Goal: Obtain resource: Obtain resource

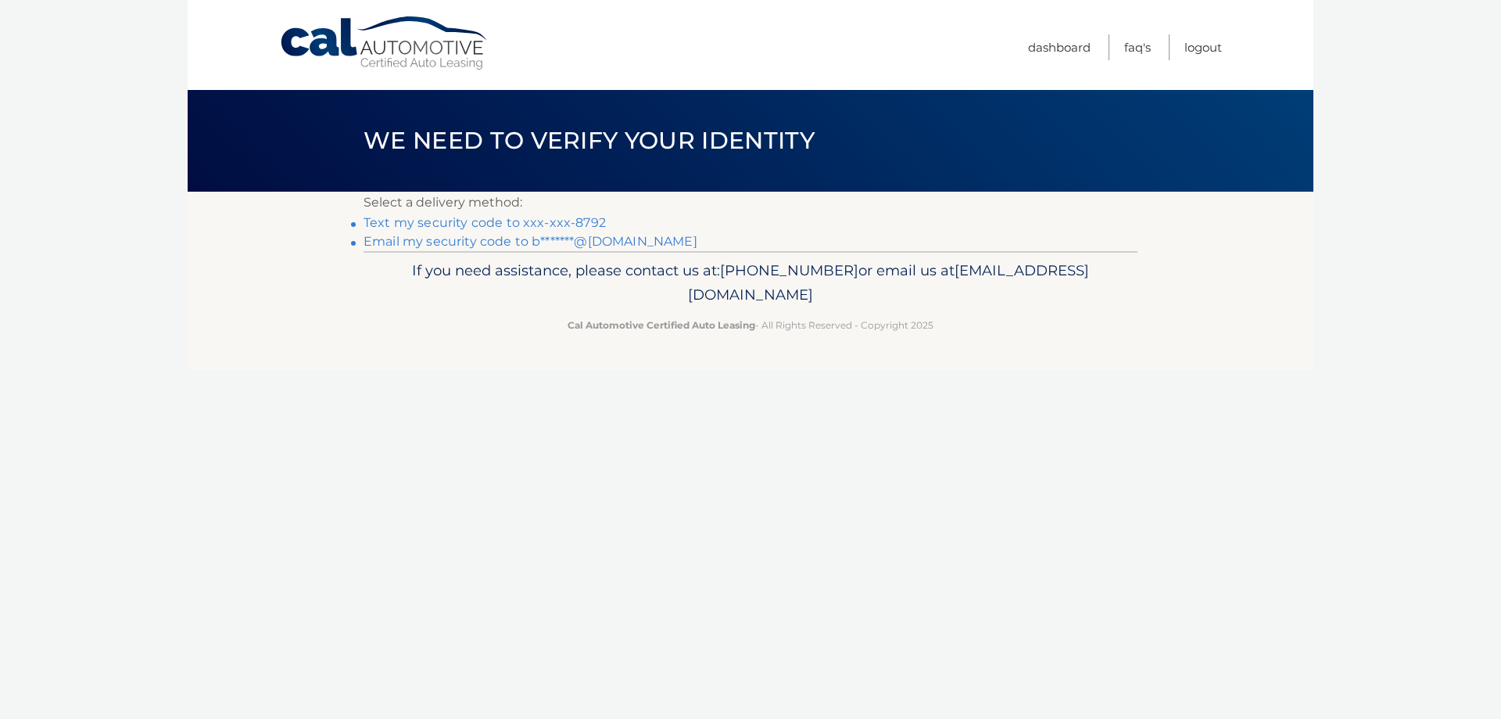
click at [526, 221] on link "Text my security code to xxx-xxx-8792" at bounding box center [485, 222] width 242 height 15
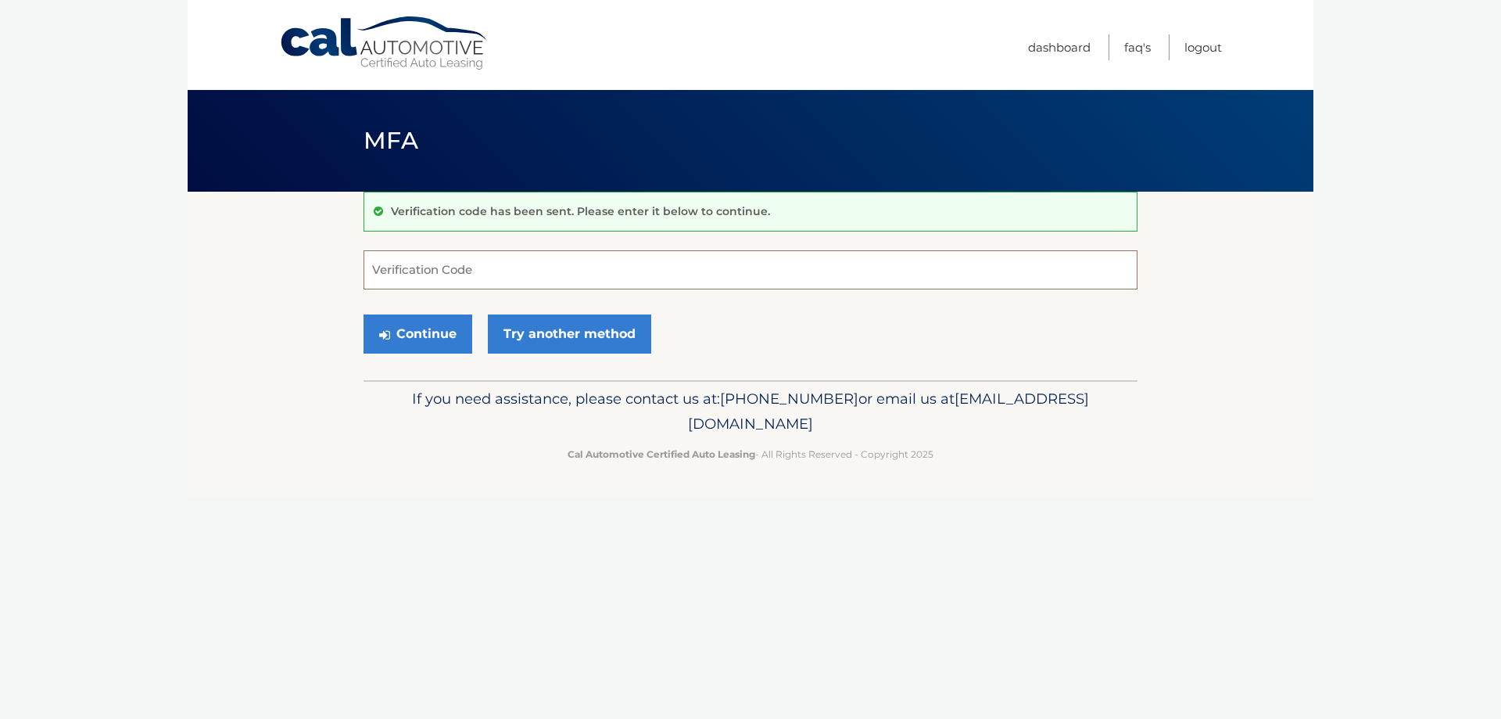
click at [450, 274] on input "Verification Code" at bounding box center [751, 269] width 774 height 39
type input "732930"
click at [428, 332] on button "Continue" at bounding box center [418, 333] width 109 height 39
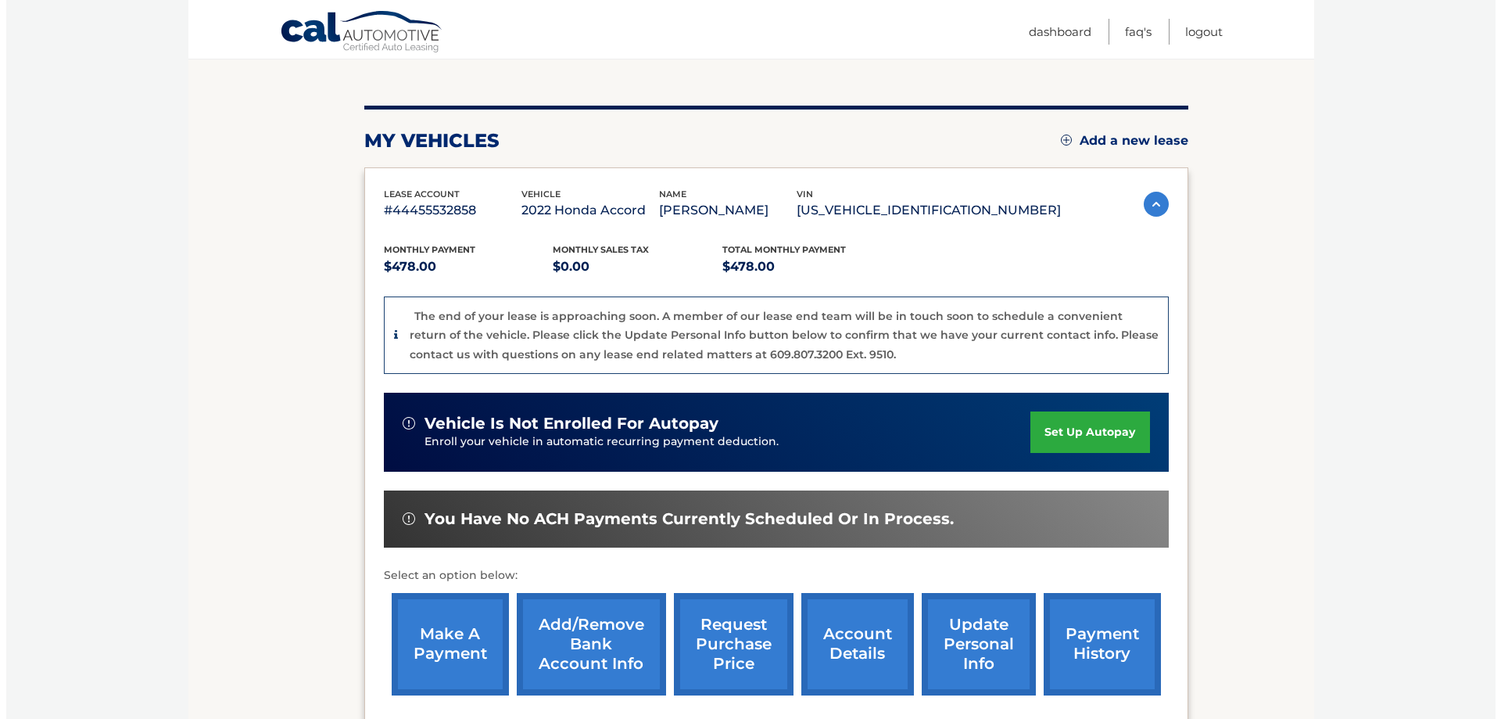
scroll to position [235, 0]
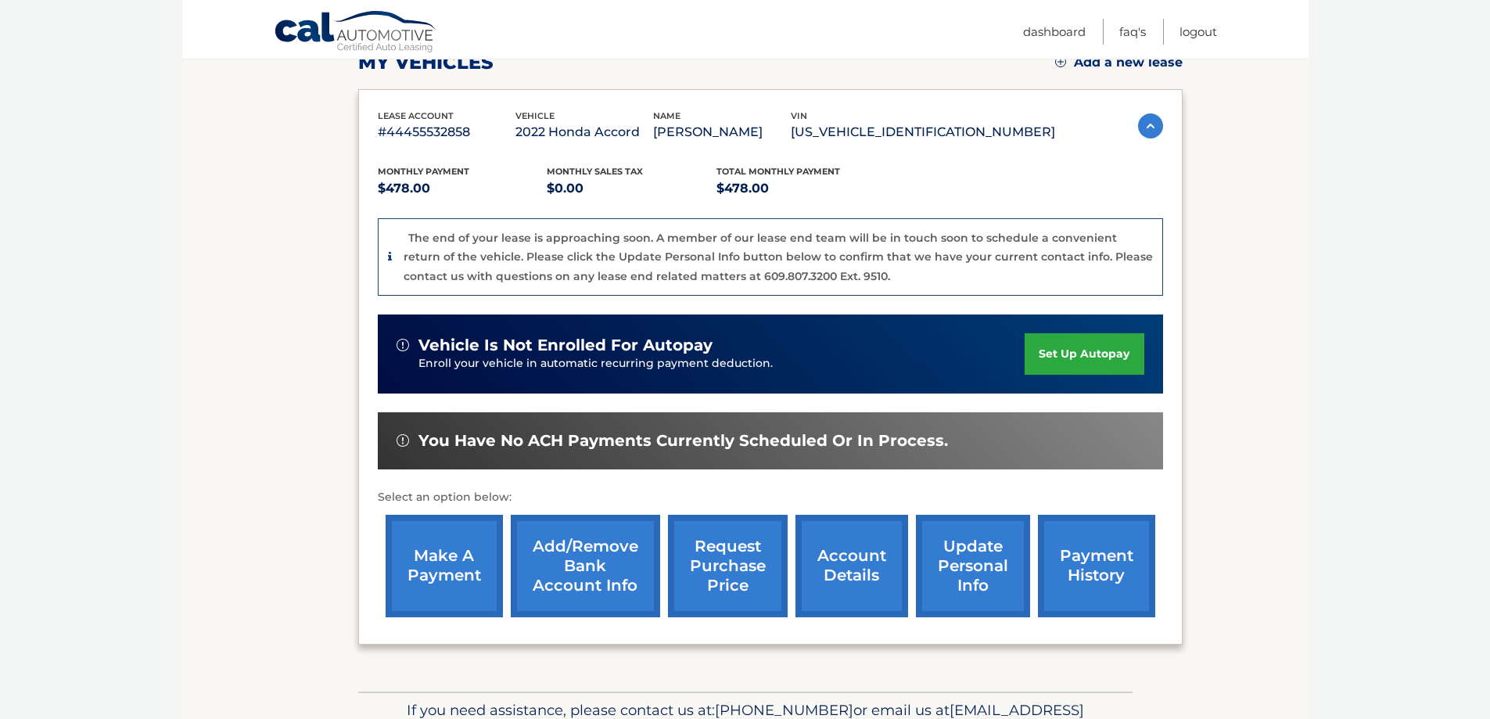
click at [725, 555] on link "request purchase price" at bounding box center [728, 565] width 120 height 102
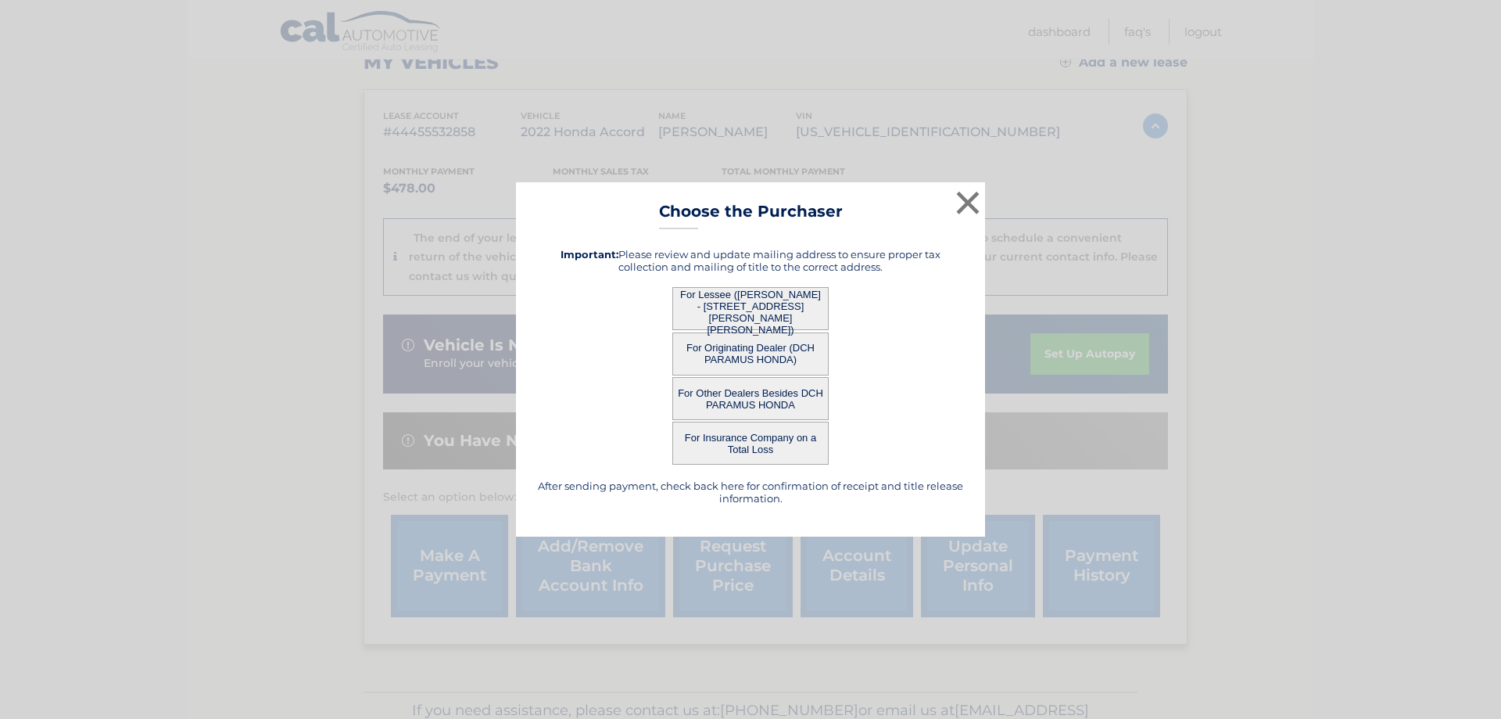
click at [767, 305] on button "For Lessee ([PERSON_NAME] - [STREET_ADDRESS][PERSON_NAME][PERSON_NAME])" at bounding box center [750, 308] width 156 height 43
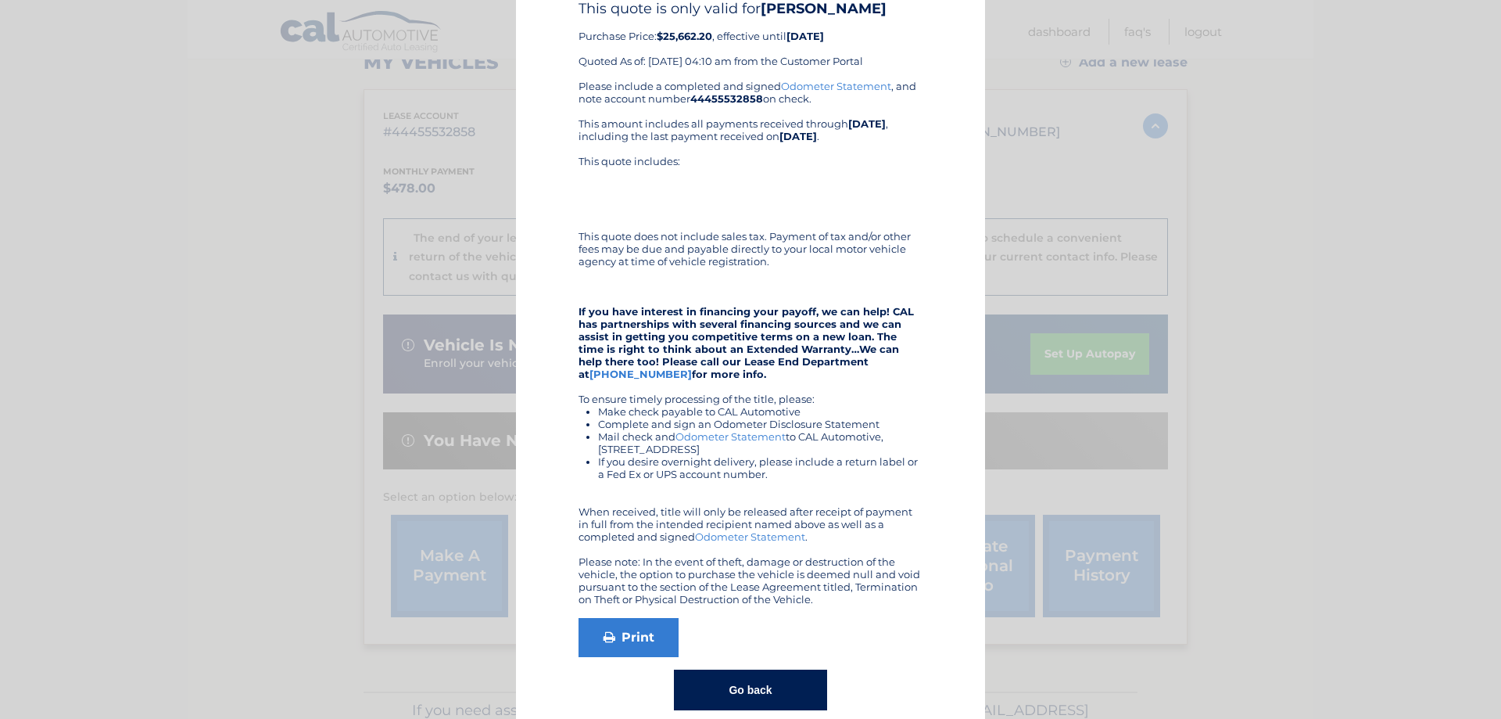
scroll to position [102, 0]
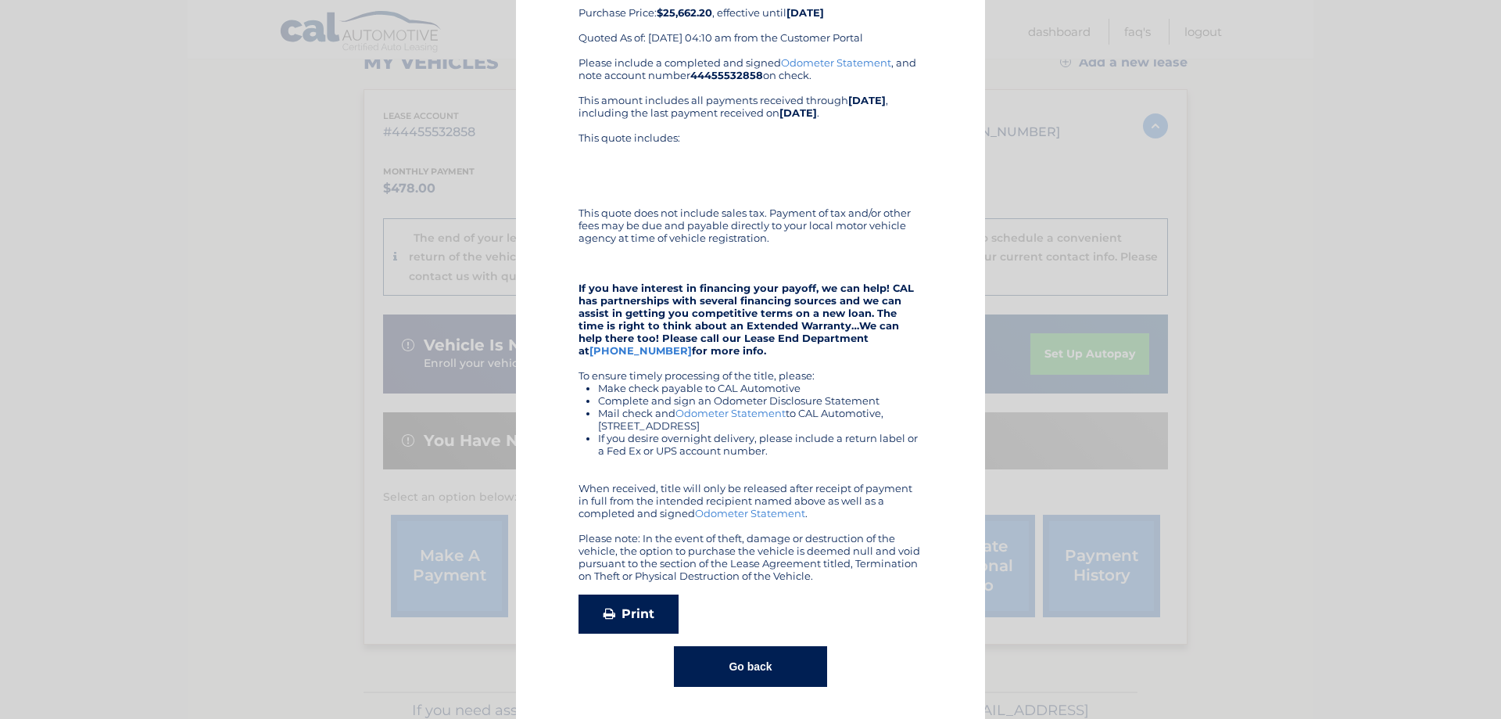
click at [638, 616] on link "Print" at bounding box center [629, 613] width 100 height 39
click at [633, 618] on link "Print" at bounding box center [629, 613] width 100 height 39
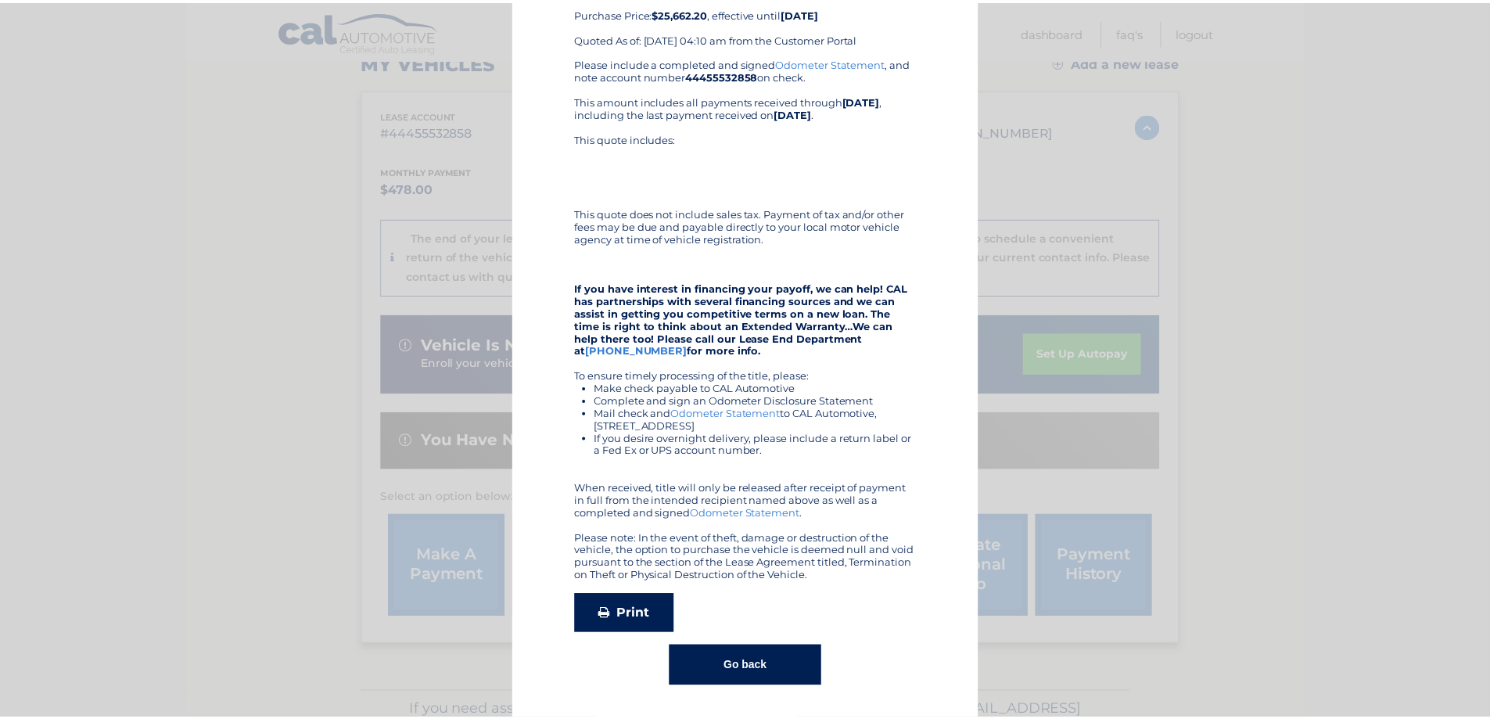
scroll to position [0, 0]
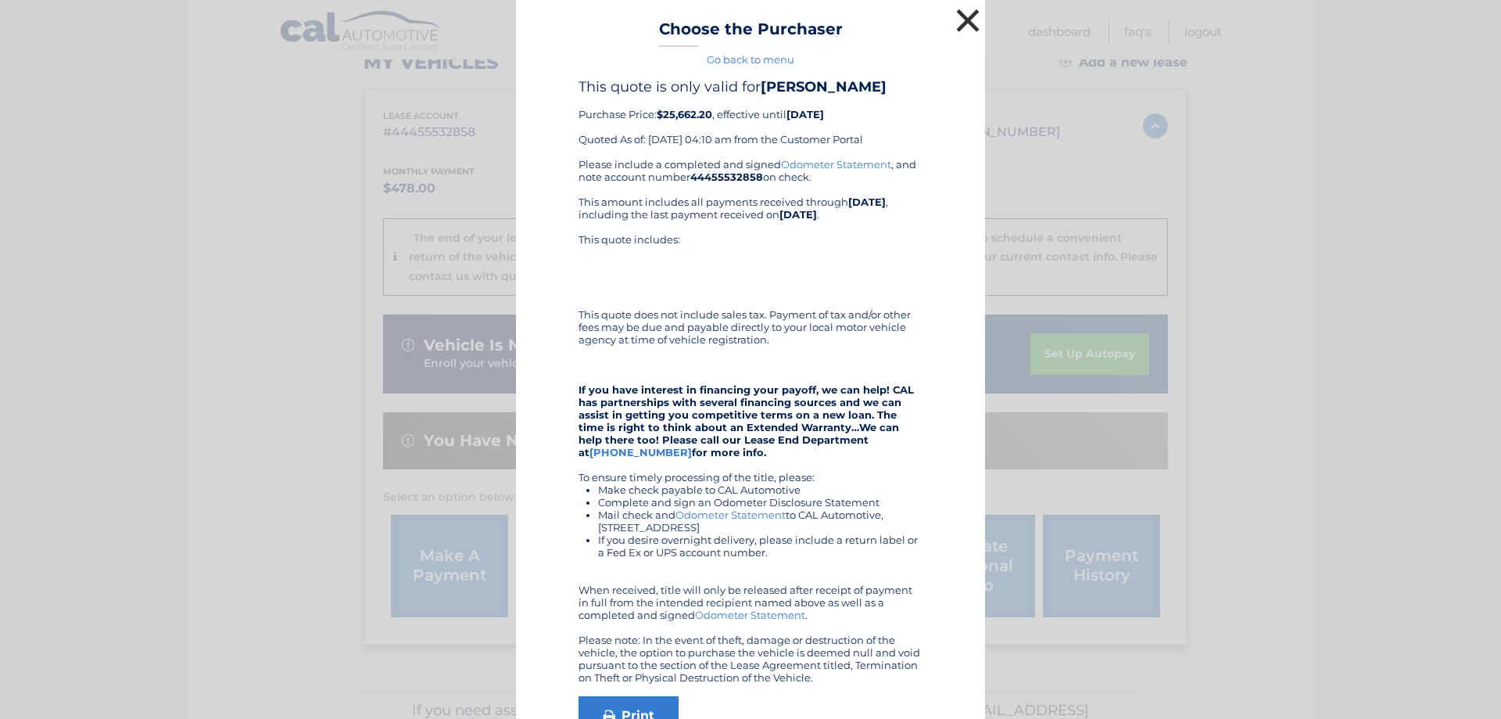
click at [968, 19] on button "×" at bounding box center [967, 20] width 31 height 31
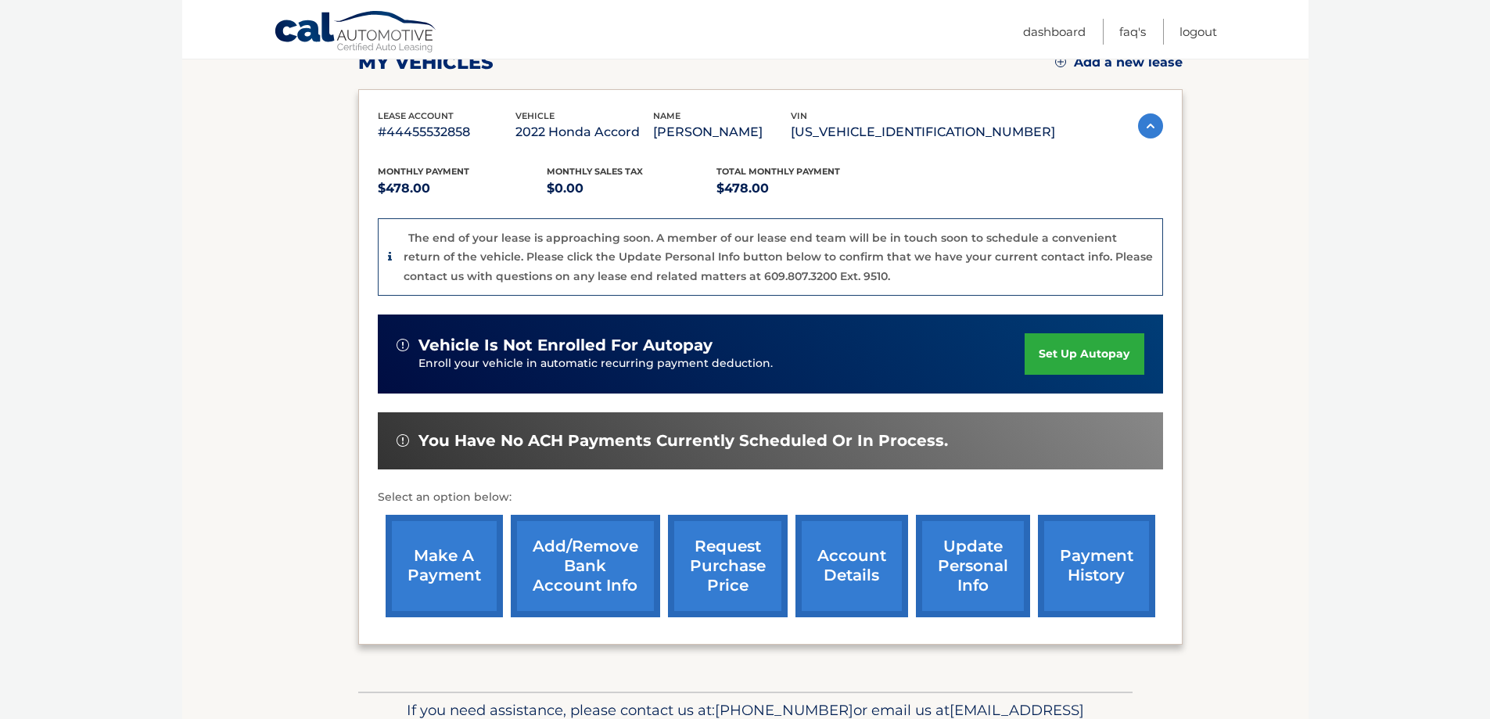
click at [706, 567] on link "request purchase price" at bounding box center [728, 565] width 120 height 102
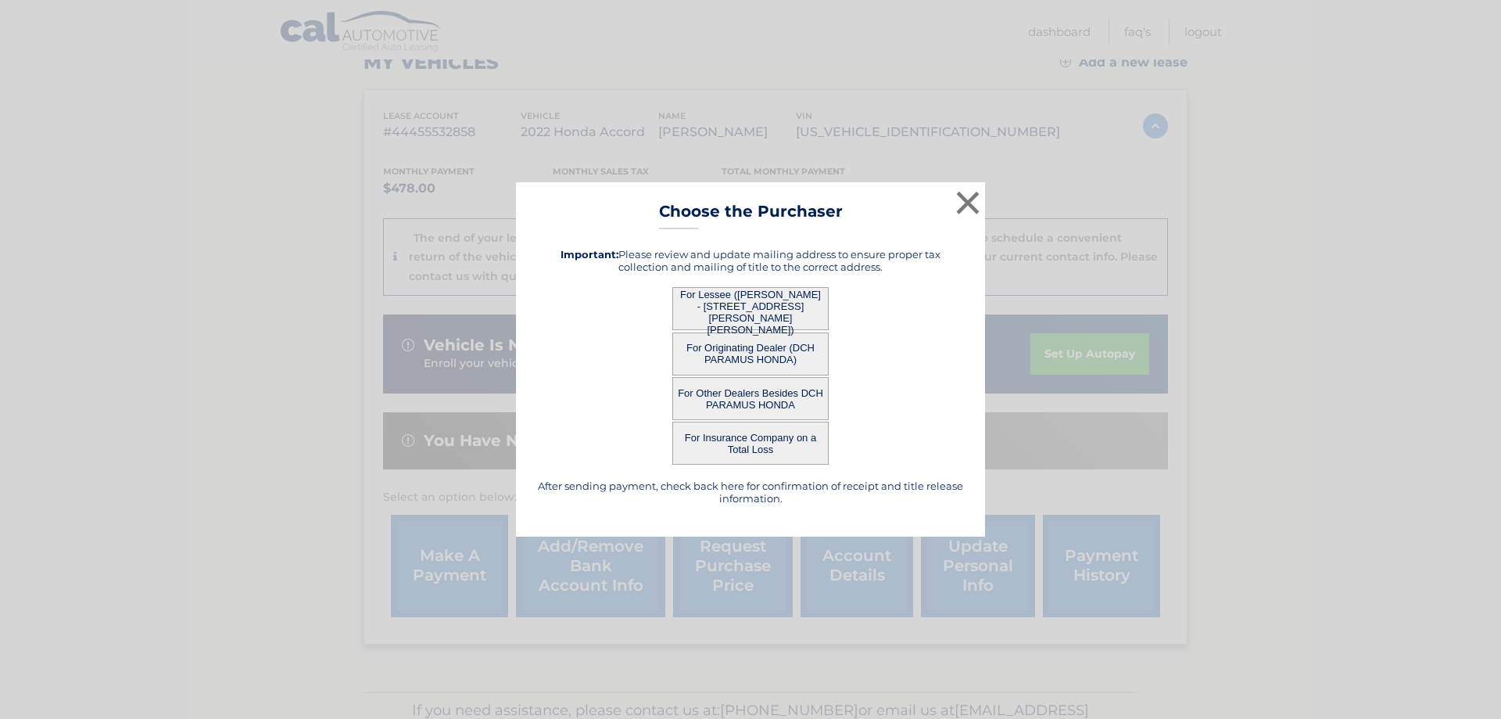
click at [751, 391] on button "For Other Dealers Besides DCH PARAMUS HONDA" at bounding box center [750, 398] width 156 height 43
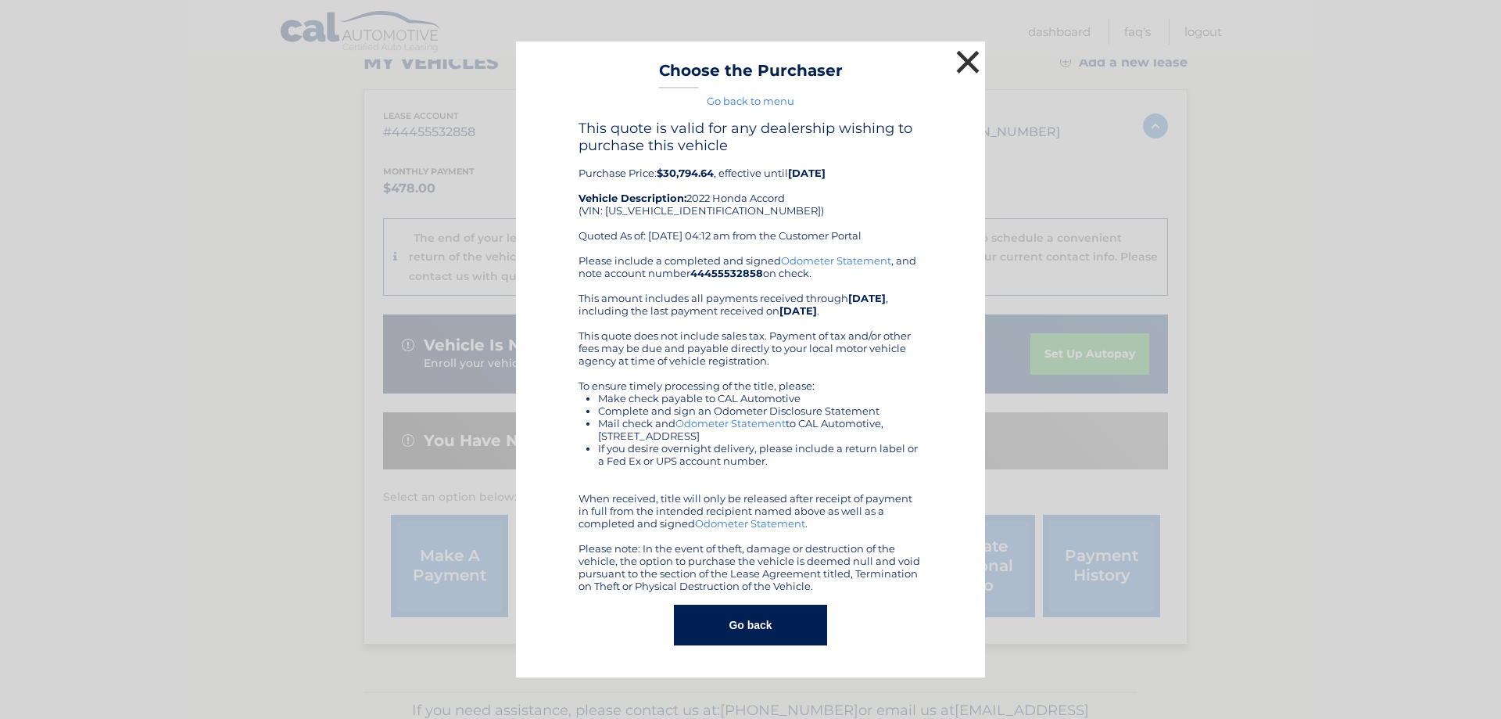
click at [960, 62] on button "×" at bounding box center [967, 61] width 31 height 31
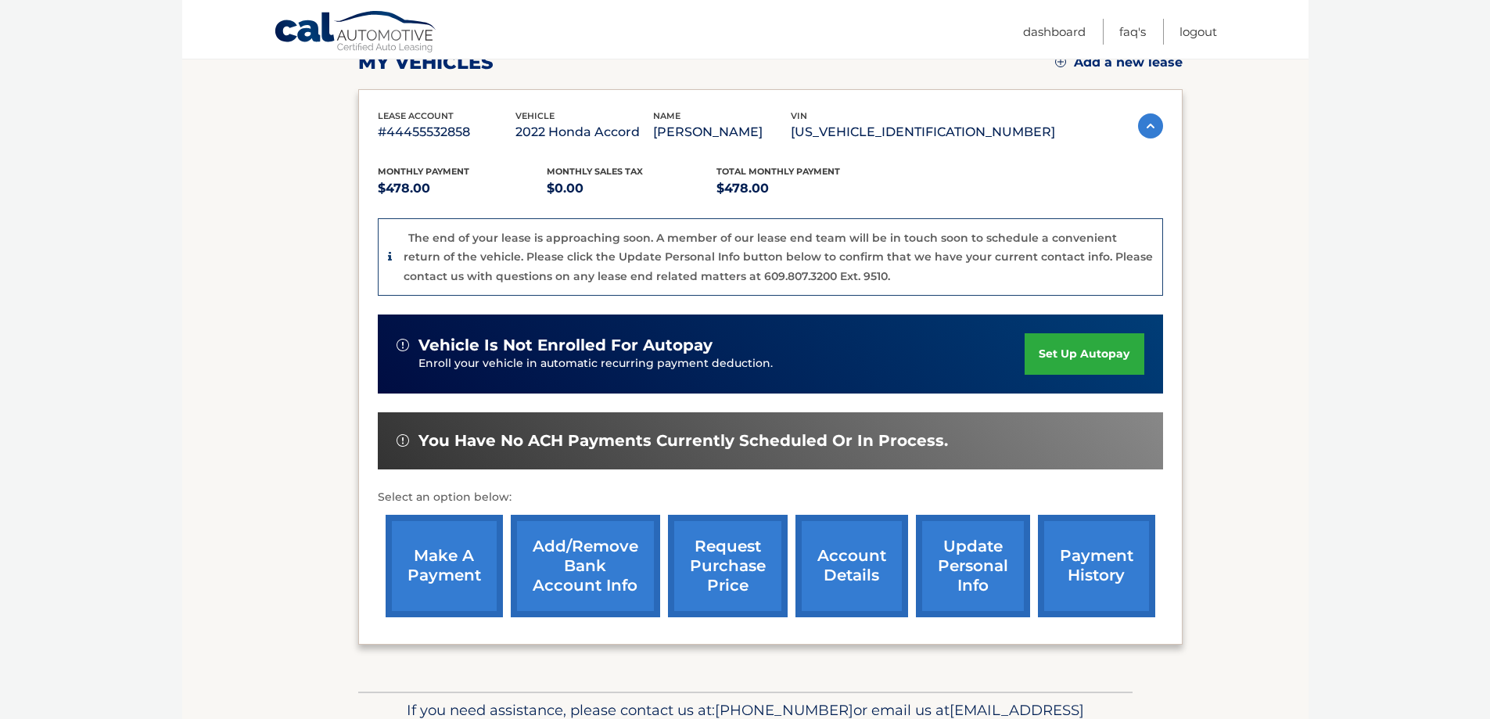
click at [740, 566] on link "request purchase price" at bounding box center [728, 565] width 120 height 102
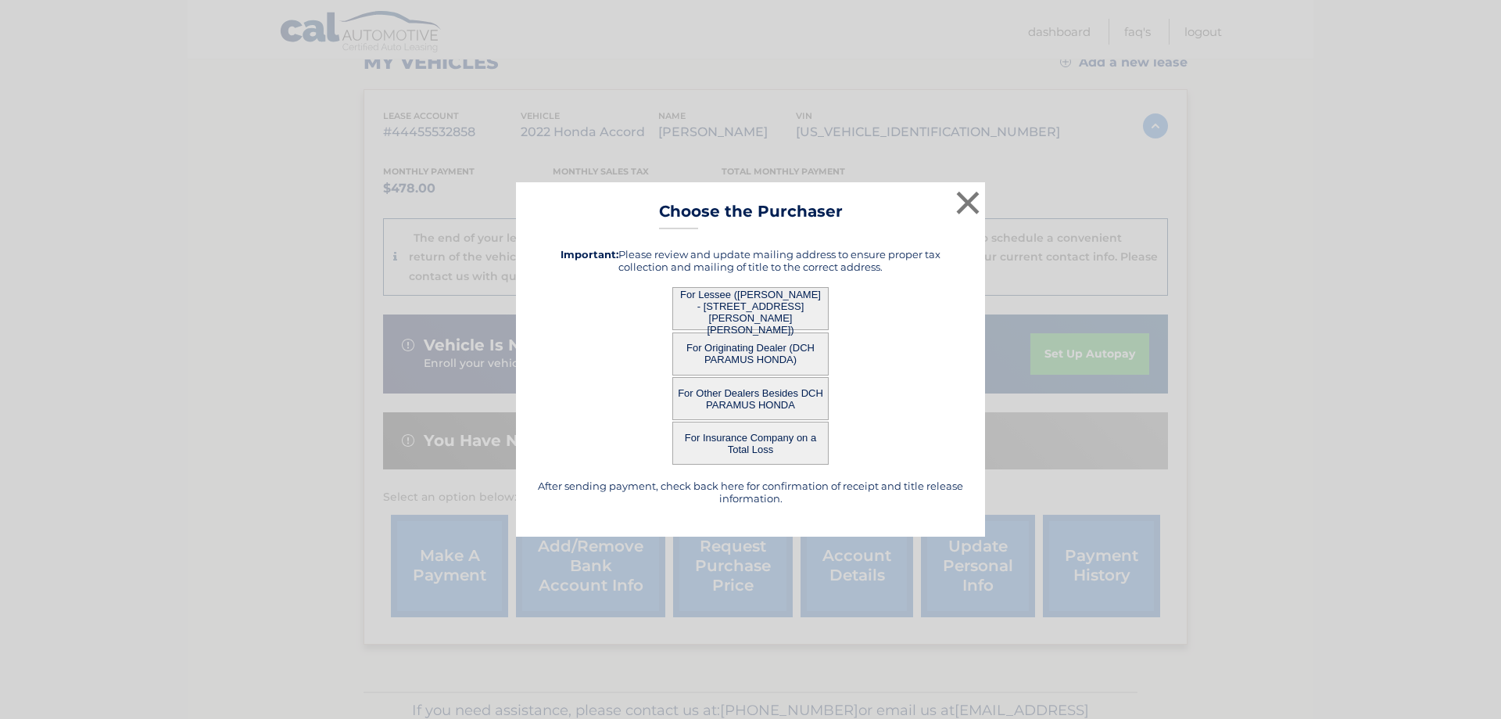
click at [765, 396] on button "For Other Dealers Besides DCH PARAMUS HONDA" at bounding box center [750, 398] width 156 height 43
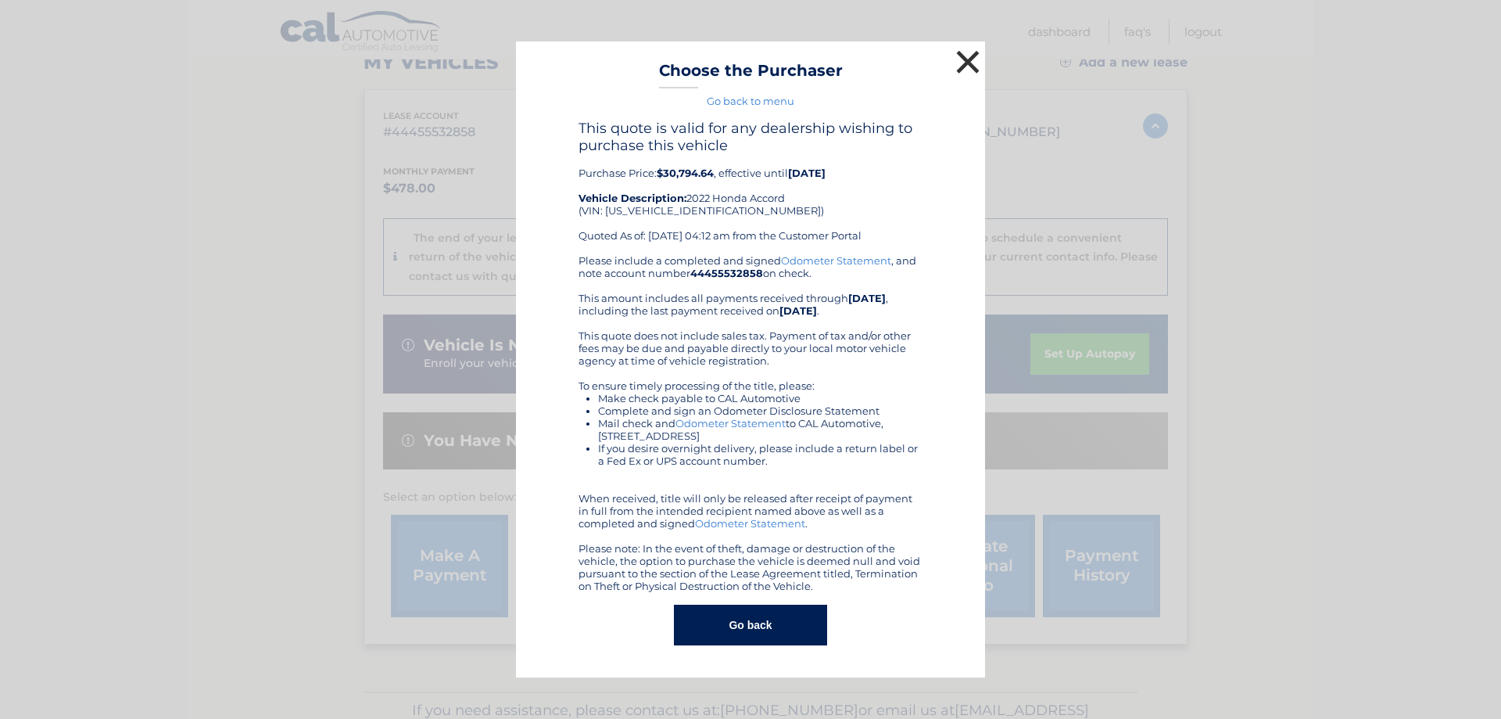
click at [962, 59] on button "×" at bounding box center [967, 61] width 31 height 31
